Goal: Task Accomplishment & Management: Manage account settings

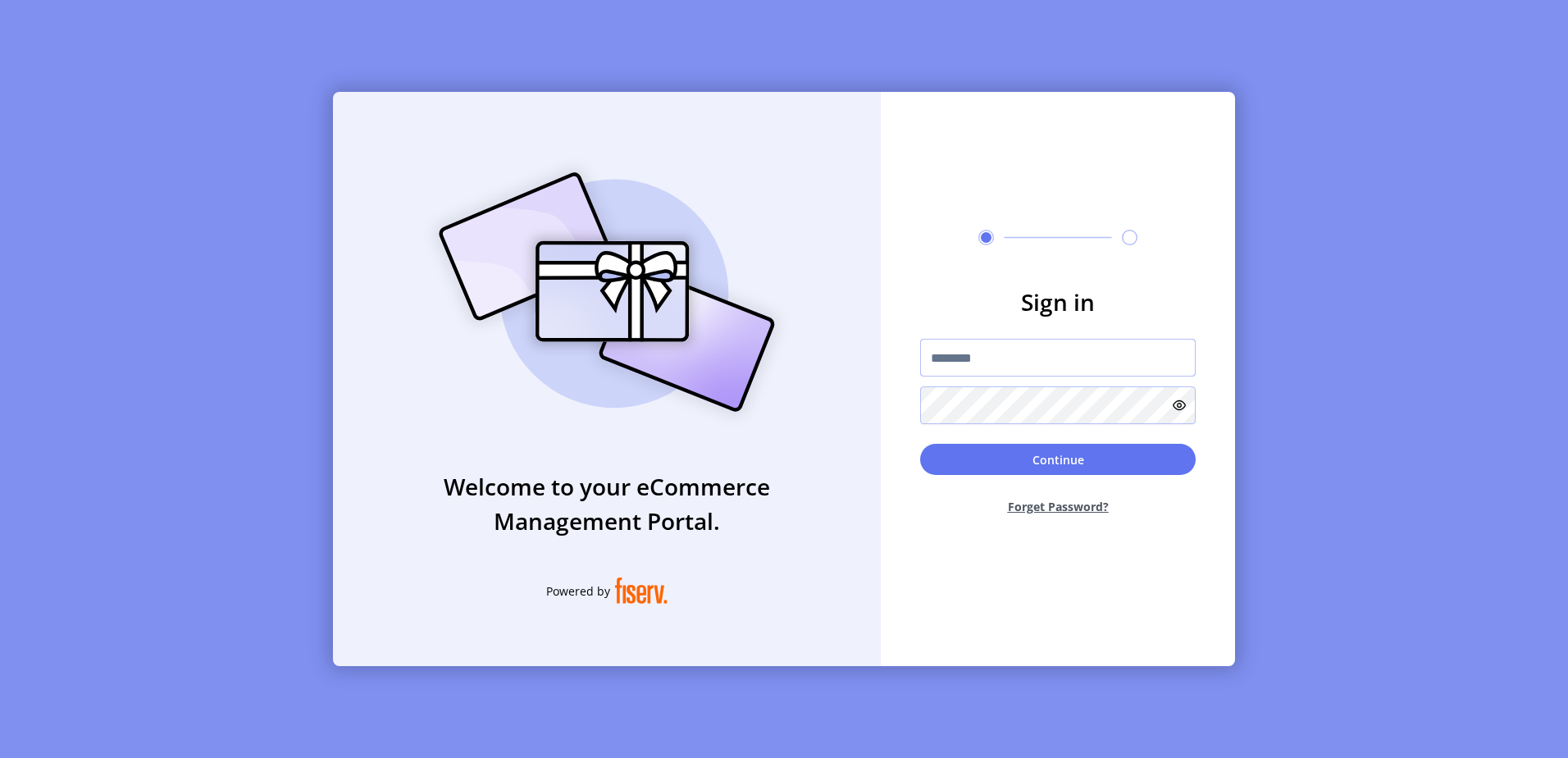
click at [1051, 353] on input "text" at bounding box center [1058, 358] width 276 height 38
click at [1386, 437] on div "Welcome to your eCommerce Management Portal. Powered by Sign in Continue Forget…" at bounding box center [784, 379] width 1568 height 758
click at [1383, 446] on div "Welcome to your eCommerce Management Portal. Powered by Sign in Continue Forget…" at bounding box center [784, 379] width 1568 height 758
click at [1389, 481] on div "Welcome to your eCommerce Management Portal. Powered by Sign in Continue Forget…" at bounding box center [784, 379] width 1568 height 758
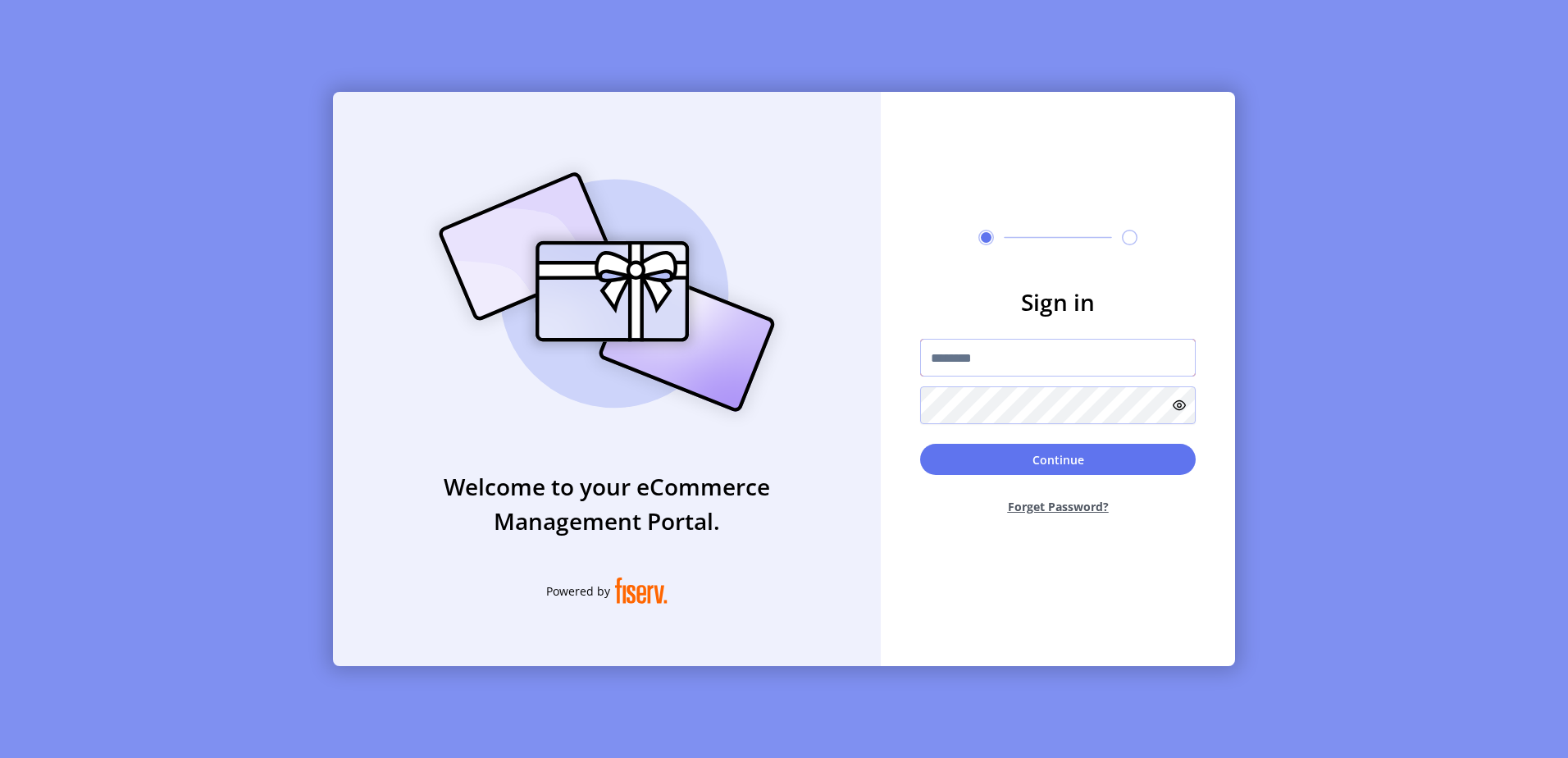
click at [1026, 374] on input "text" at bounding box center [1058, 358] width 276 height 38
click at [1044, 367] on input "text" at bounding box center [1058, 358] width 276 height 38
click at [1145, 294] on h3 "Sign in" at bounding box center [1058, 302] width 276 height 35
click at [1095, 302] on h3 "Sign in" at bounding box center [1058, 302] width 276 height 35
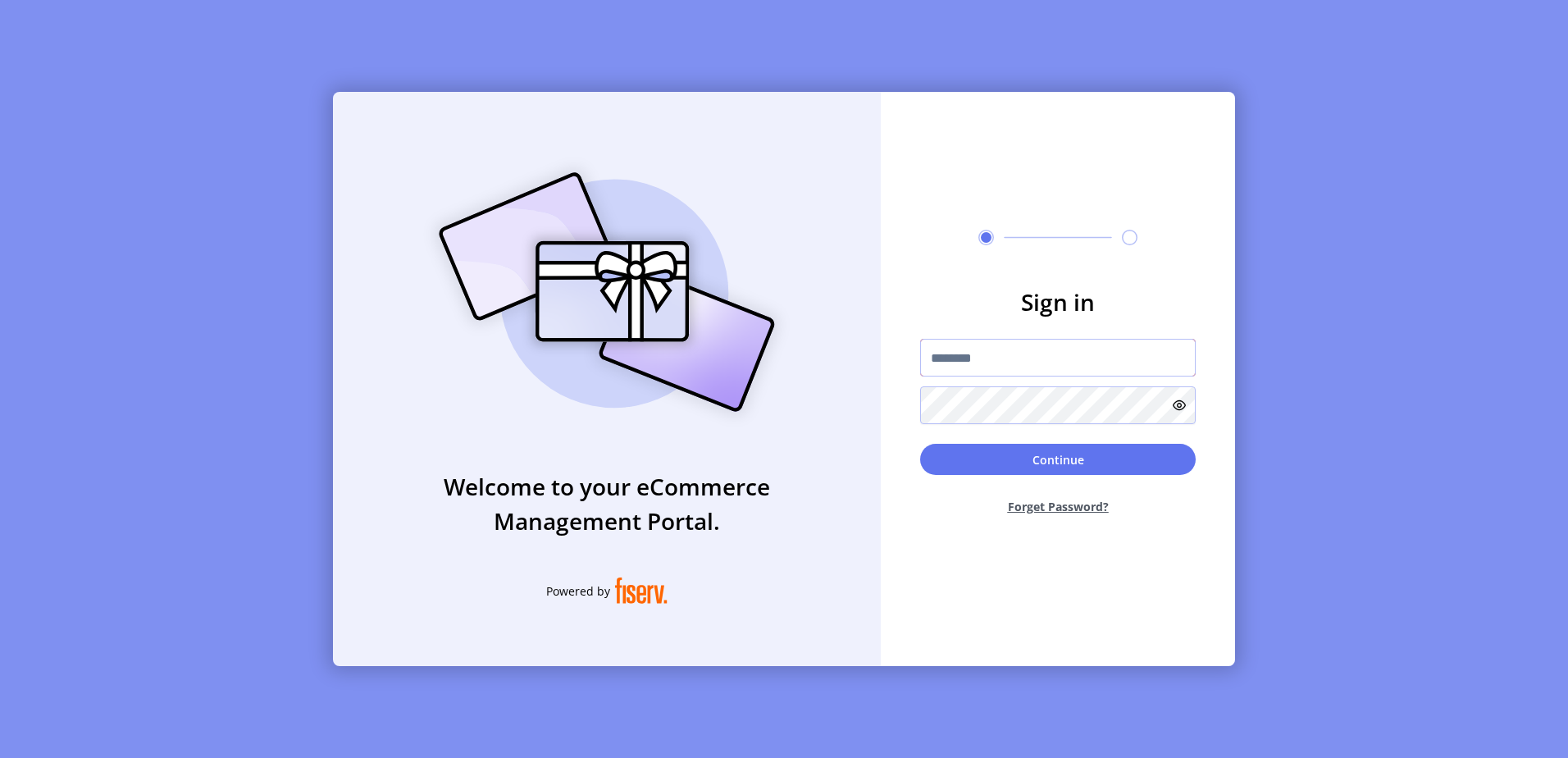
click at [1129, 352] on input "text" at bounding box center [1058, 358] width 276 height 38
click at [1097, 314] on h3 "Sign in" at bounding box center [1058, 302] width 276 height 35
click at [1100, 307] on h3 "Sign in" at bounding box center [1058, 302] width 276 height 35
click at [1238, 384] on div "Welcome to your eCommerce Management Portal. Powered by Sign in Continue Forget…" at bounding box center [784, 379] width 1568 height 758
click at [1042, 359] on input "text" at bounding box center [1058, 358] width 276 height 38
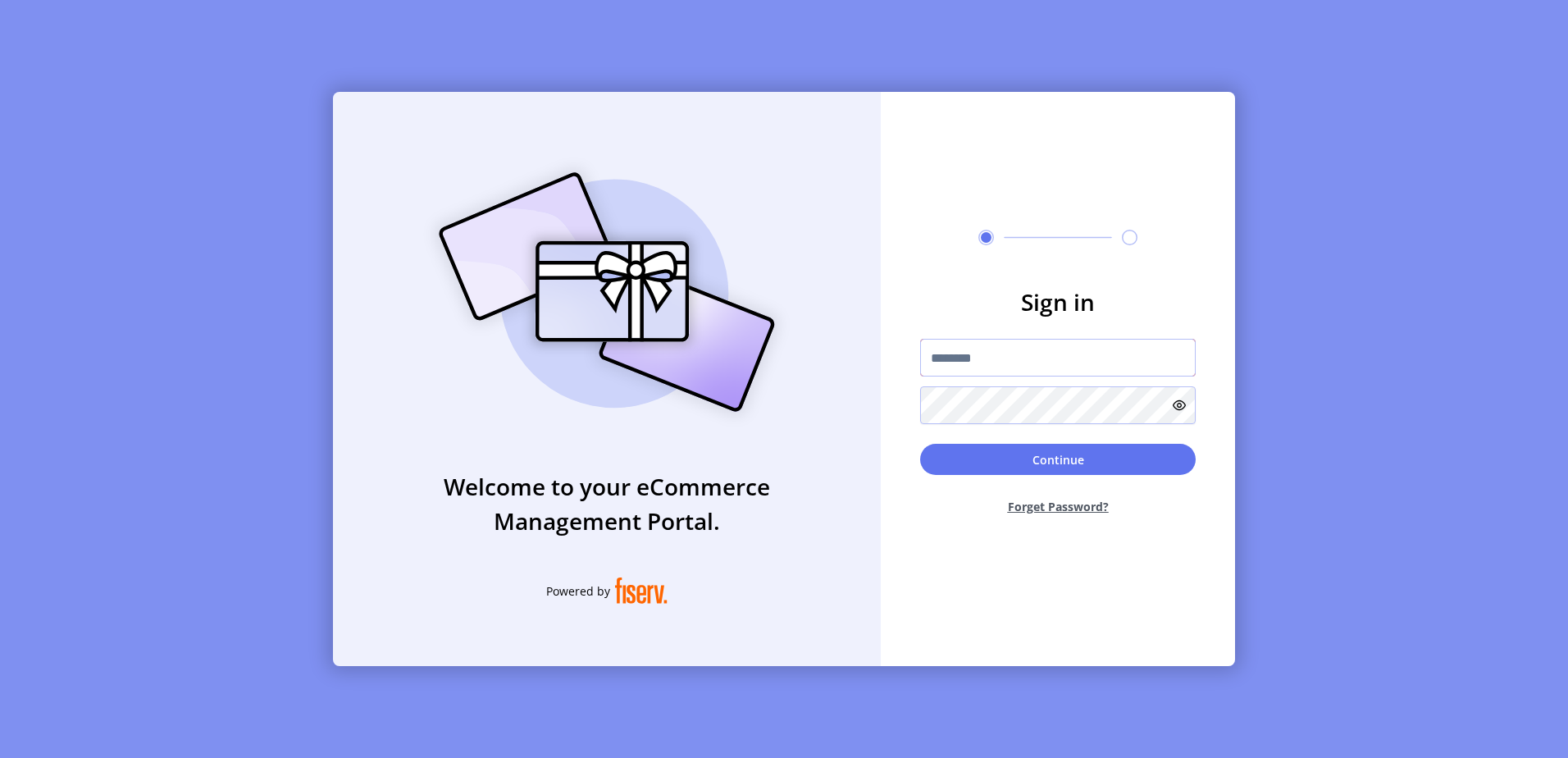
click at [1057, 374] on input "text" at bounding box center [1058, 358] width 276 height 38
click at [1066, 368] on input "text" at bounding box center [1058, 358] width 276 height 38
